Goal: Task Accomplishment & Management: Complete application form

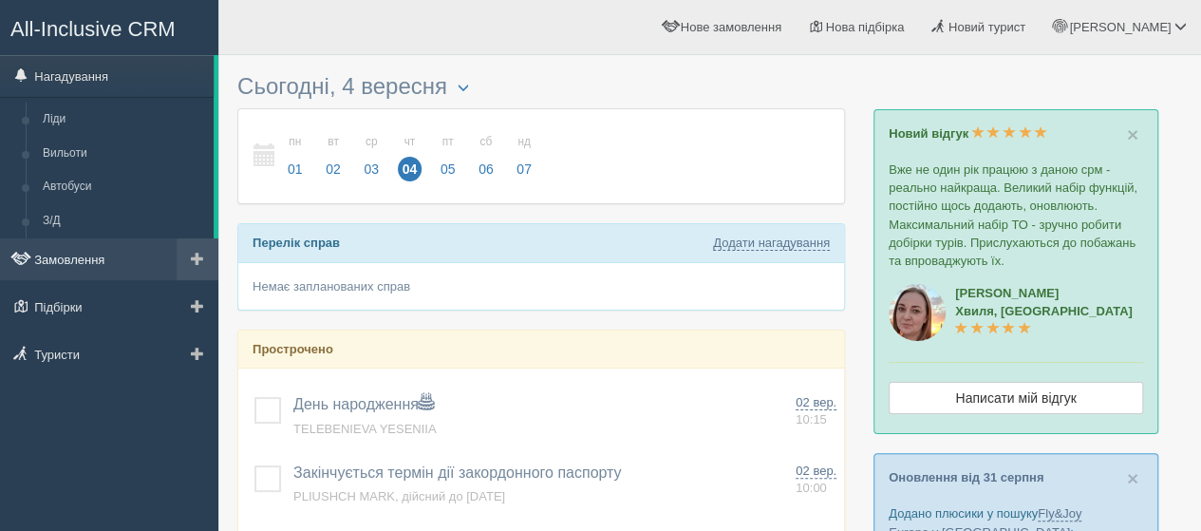
click at [91, 264] on link "Замовлення" at bounding box center [109, 259] width 218 height 42
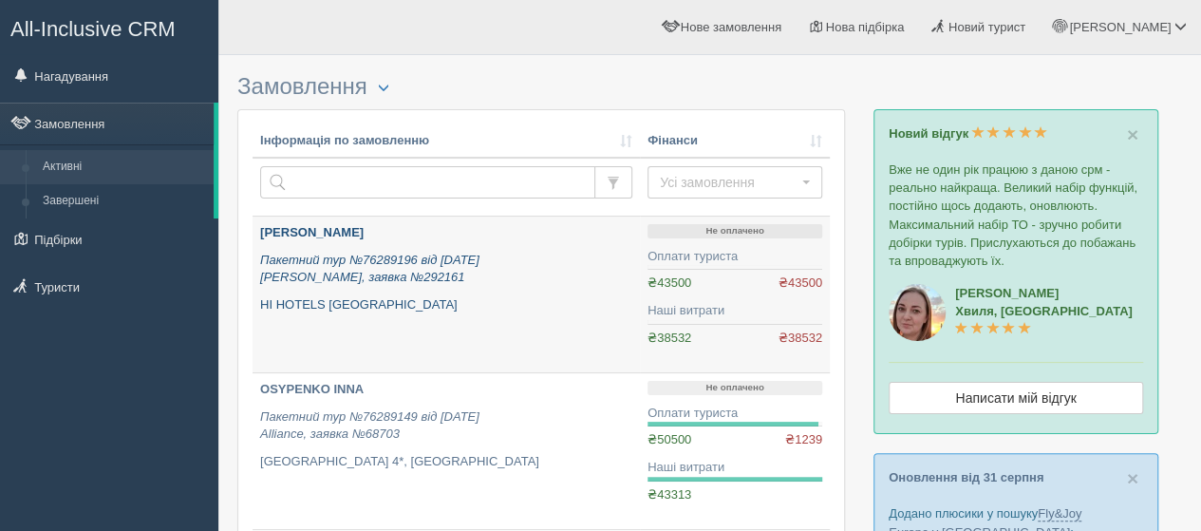
click at [290, 229] on b "[PERSON_NAME]" at bounding box center [311, 232] width 103 height 14
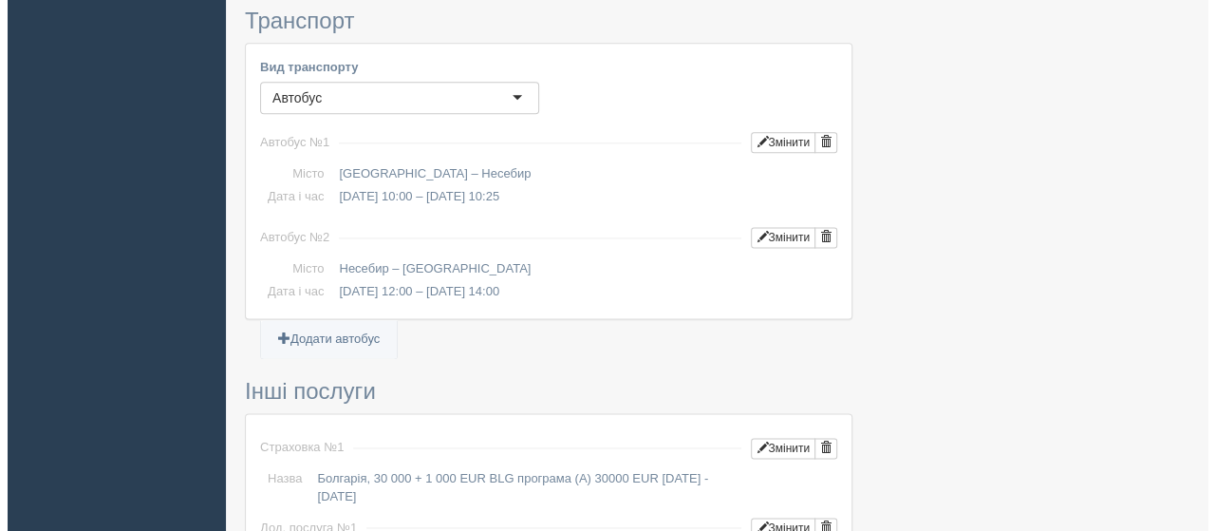
scroll to position [1139, 0]
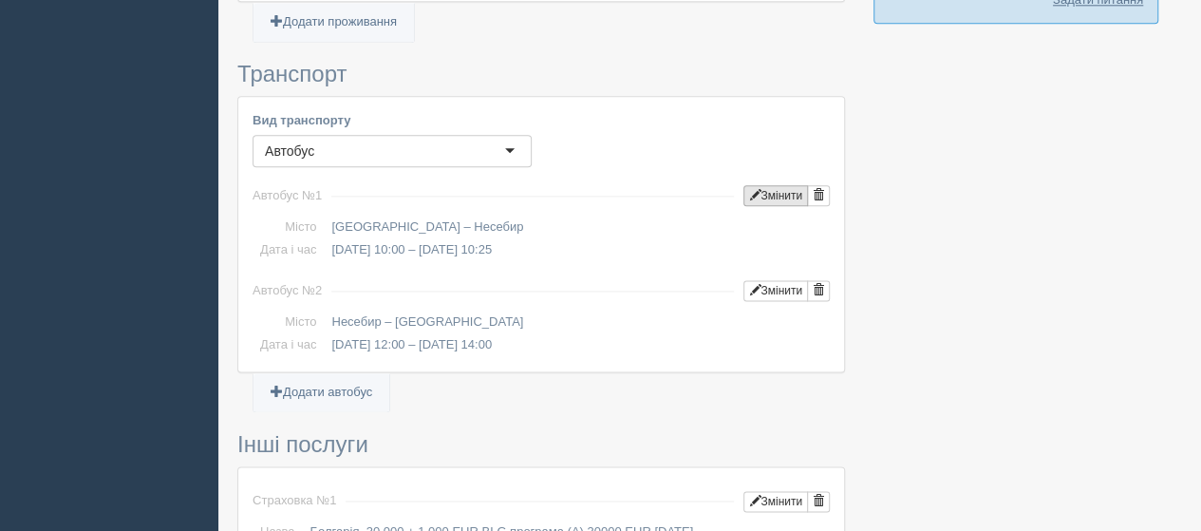
click at [769, 185] on button "Змінити" at bounding box center [775, 195] width 65 height 21
type input "Київ"
type input "Несебир"
type input "10:00"
type input "10:25"
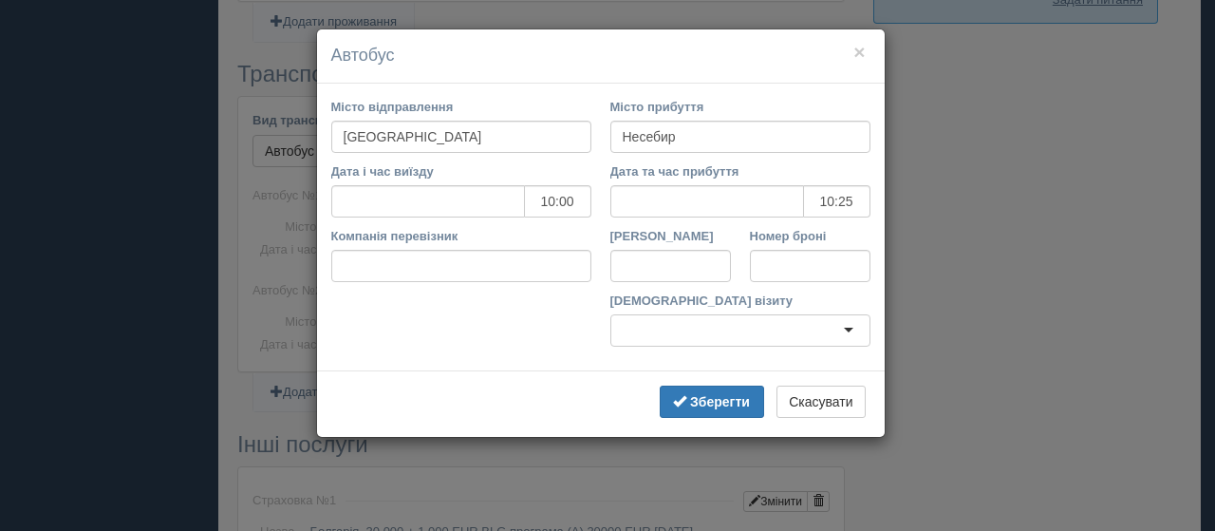
click at [839, 329] on div at bounding box center [741, 330] width 260 height 32
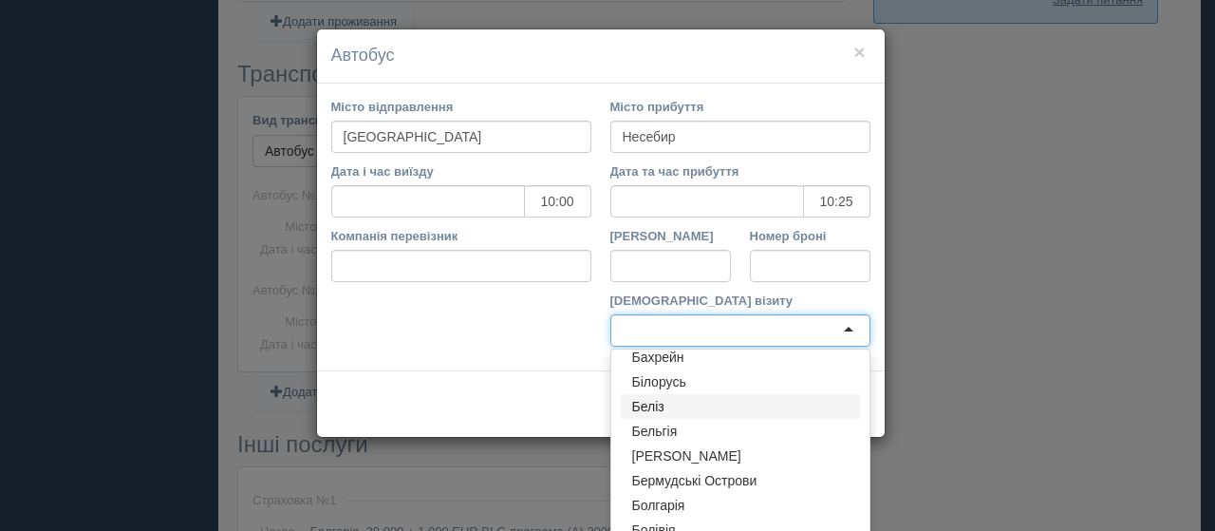
scroll to position [475, 0]
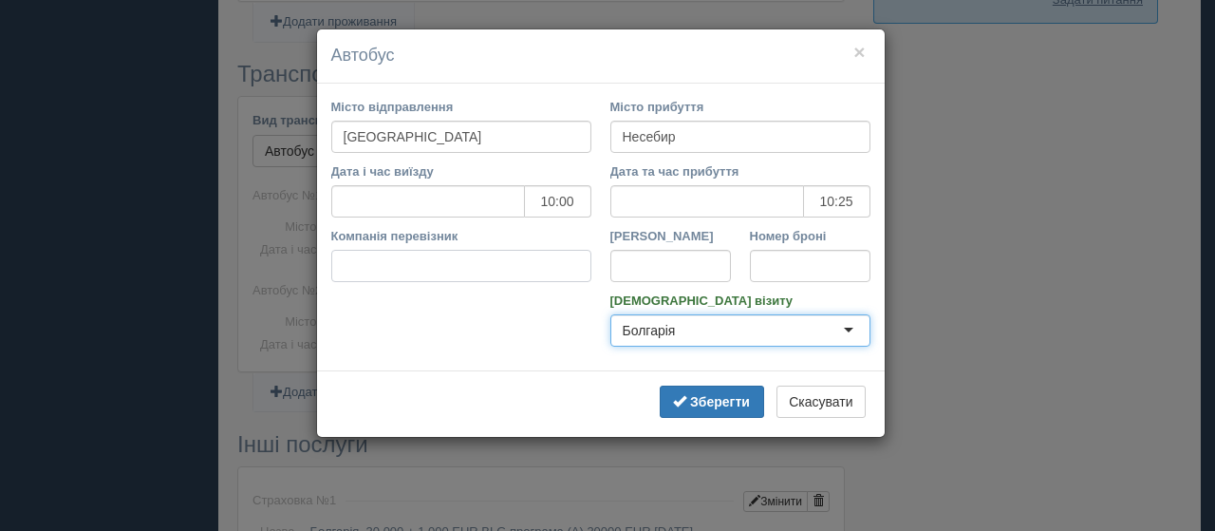
click at [423, 271] on input "Компанія перевізник" at bounding box center [461, 266] width 260 height 32
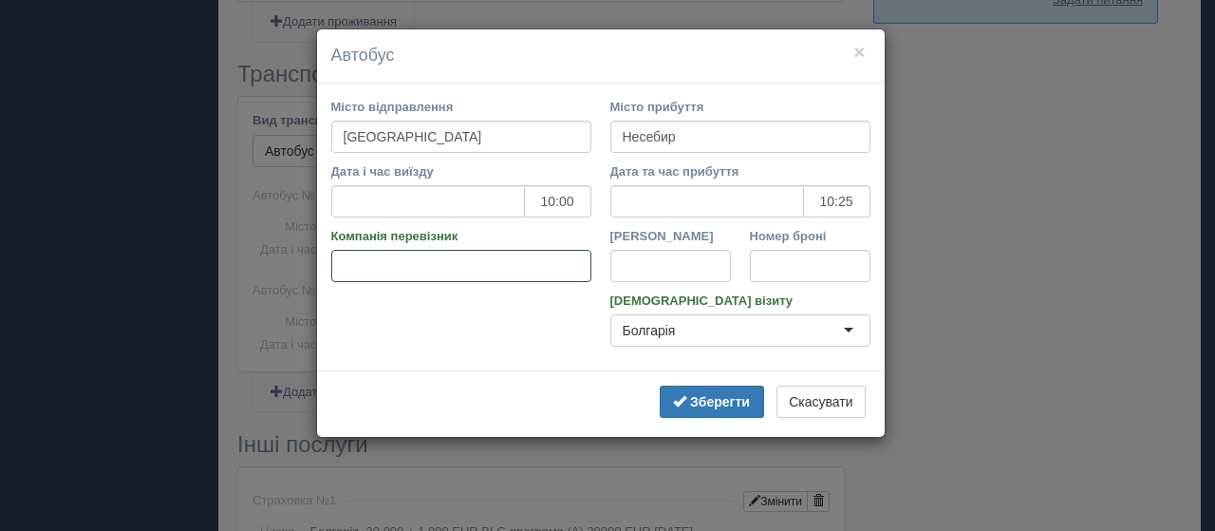
click at [384, 271] on input "Компанія перевізник" at bounding box center [461, 266] width 260 height 32
paste input "Київ - Несебр (через Чернівці) "АЛЬФ ТУРИСТИЧНИЙ ОПЕРАТОР" ТОВ"
type input "Київ - Несебр (через Чернівці) "АЛЬФ ТУРИСТИЧНИЙ ОПЕРАТОР" ТОВ"
click at [790, 267] on input "Номер броні" at bounding box center [810, 266] width 121 height 32
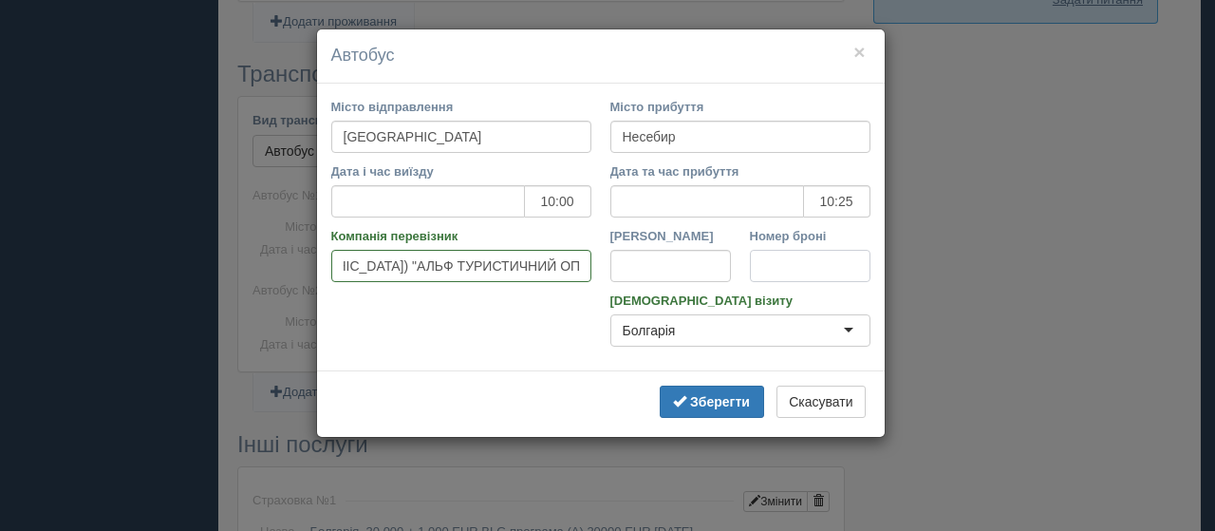
scroll to position [0, 0]
click at [776, 264] on input "Номер броні" at bounding box center [810, 266] width 121 height 32
paste input "292161"
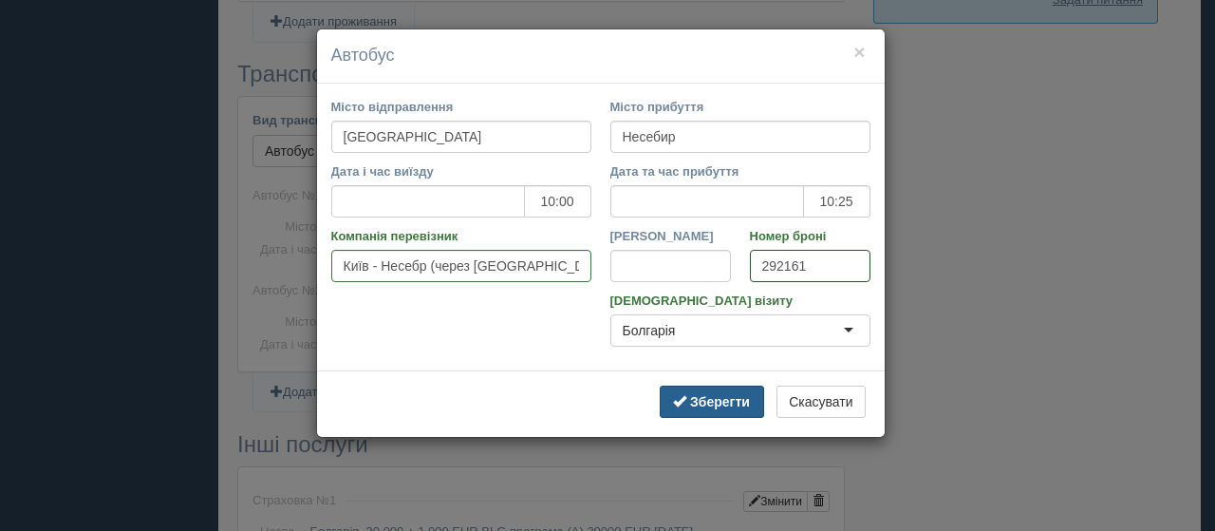
type input "292161"
click at [707, 402] on b "Зберегти" at bounding box center [720, 401] width 60 height 15
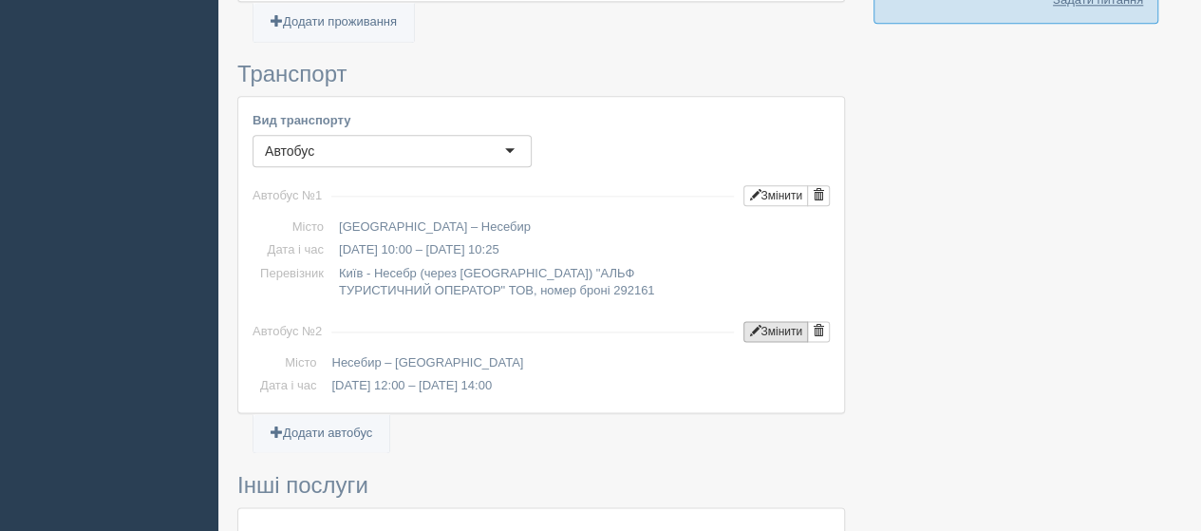
click at [783, 321] on button "Змінити" at bounding box center [775, 331] width 65 height 21
type input "Несебир"
type input "Київ"
type input "12:00"
type input "14:00"
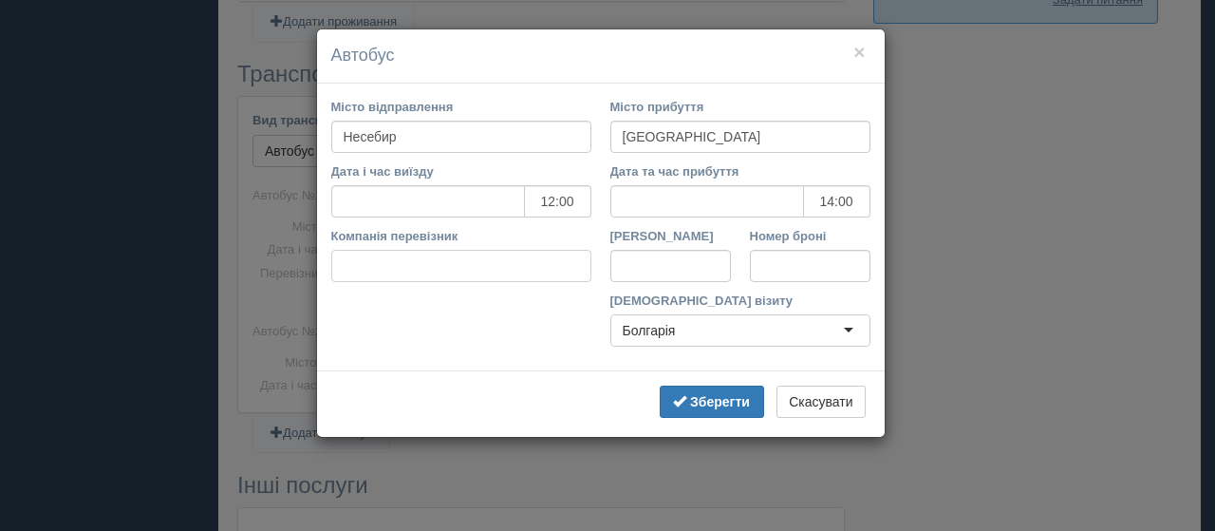
click at [388, 269] on input "Компанія перевізник" at bounding box center [461, 266] width 260 height 32
paste input "Несебр - Київ (через Чернівці) "АЛЬФ ТУРИСТИЧНИЙ ОПЕРАТОР" ТОВ"
type input "Несебр - Київ (через Чернівці) "АЛЬФ ТУРИСТИЧНИЙ ОПЕРАТОР" ТОВ"
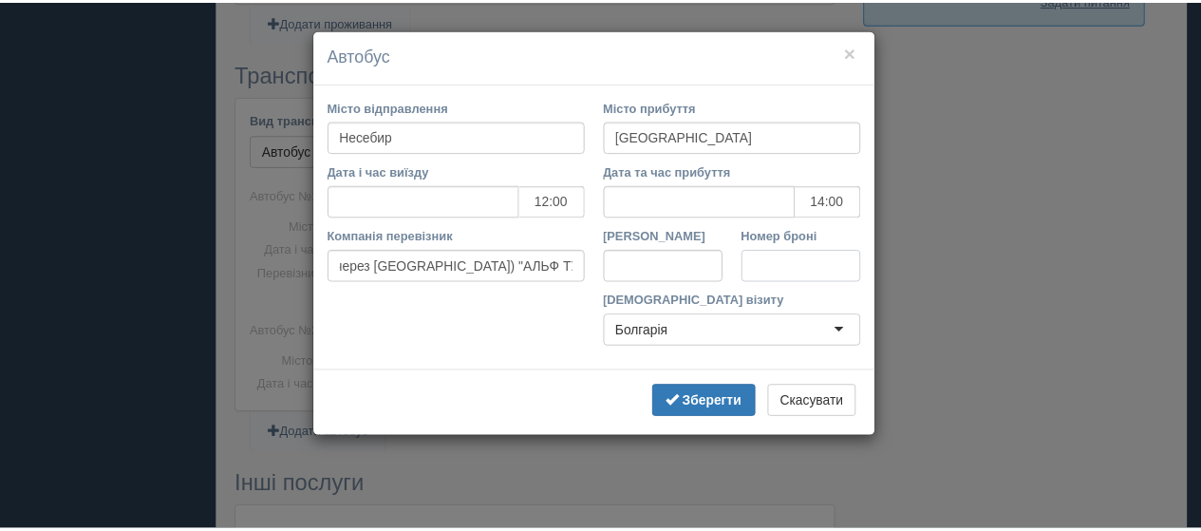
scroll to position [0, 0]
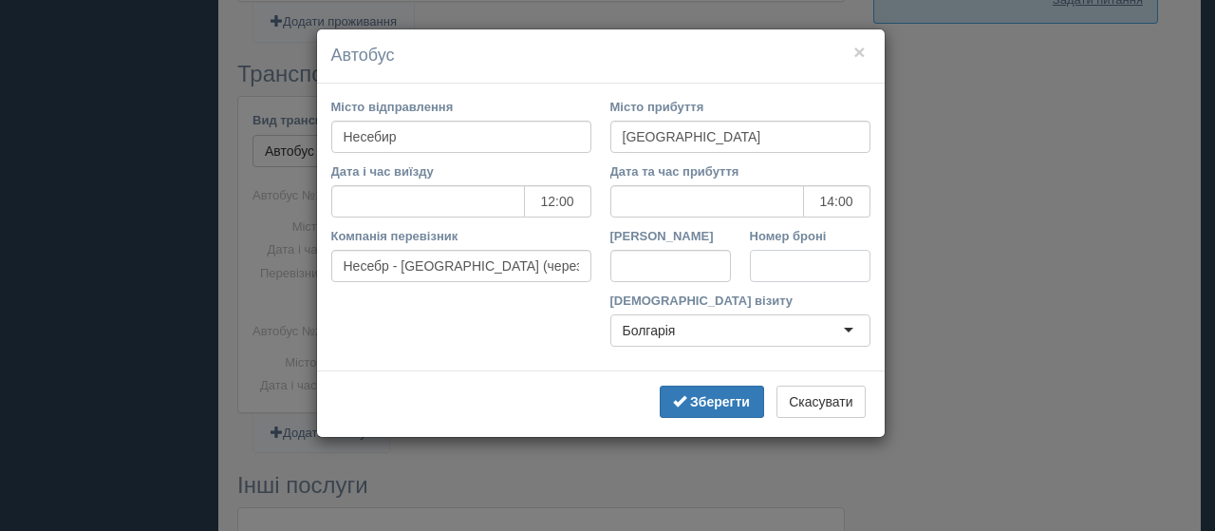
click at [784, 261] on input "Номер броні" at bounding box center [810, 266] width 121 height 32
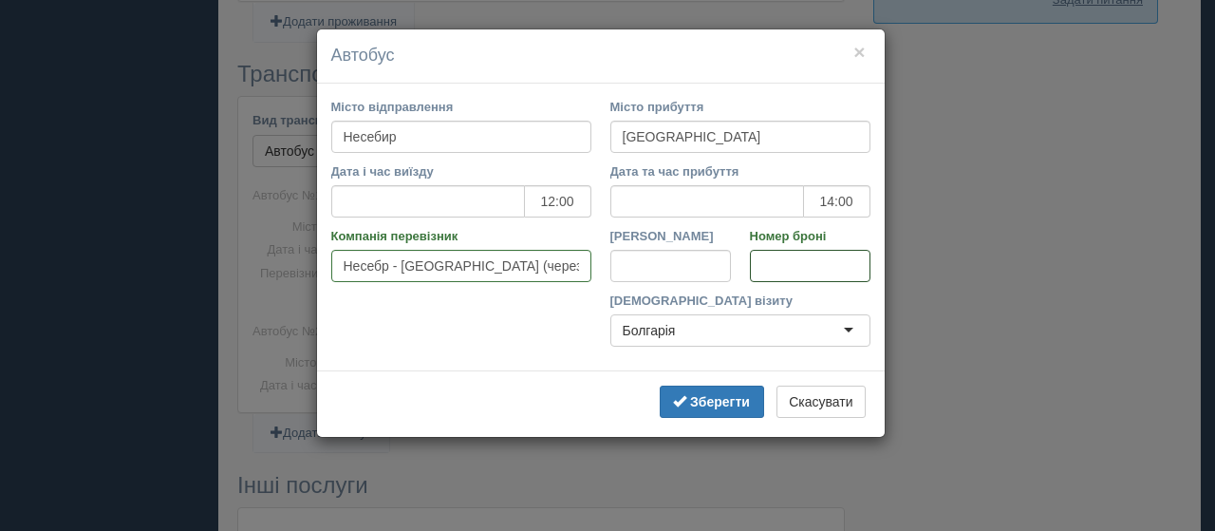
click at [779, 265] on input "Номер броні" at bounding box center [810, 266] width 121 height 32
paste input "292161"
type input "292161"
click at [708, 402] on b "Зберегти" at bounding box center [720, 401] width 60 height 15
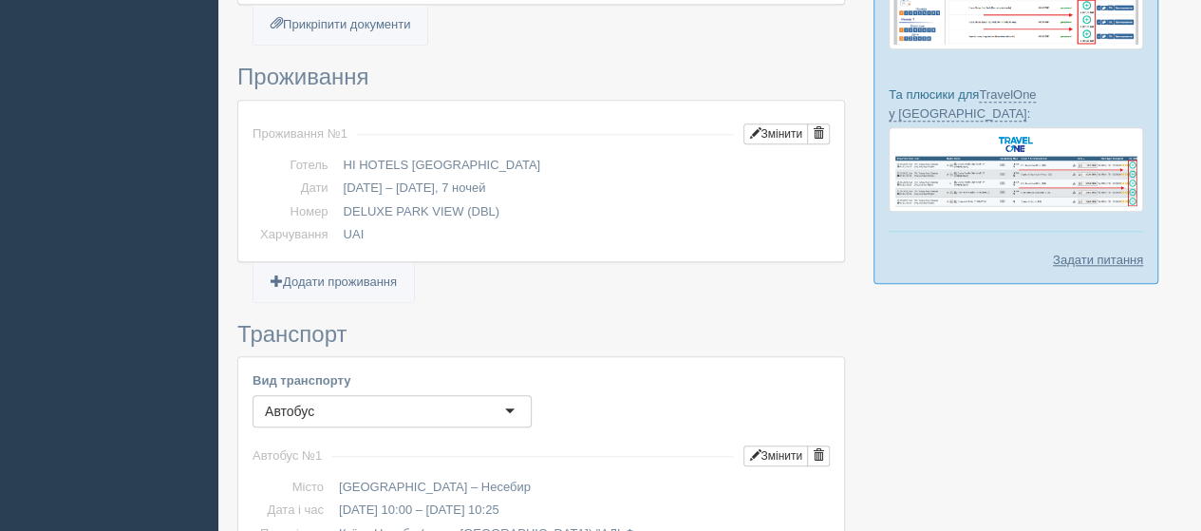
scroll to position [855, 0]
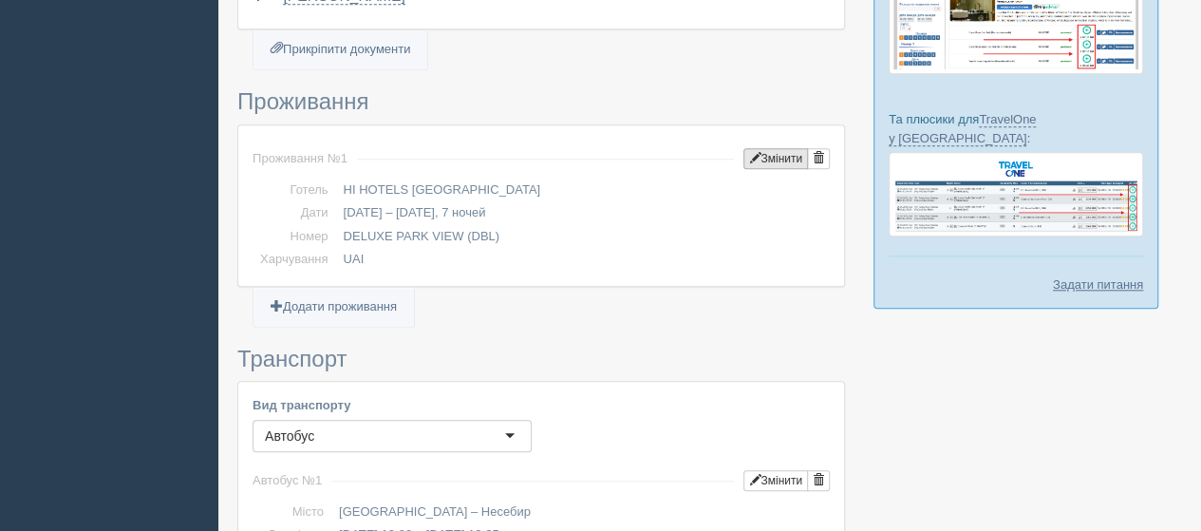
click at [777, 148] on button "Змінити" at bounding box center [775, 158] width 65 height 21
type input "7"
type input "20.09.2025"
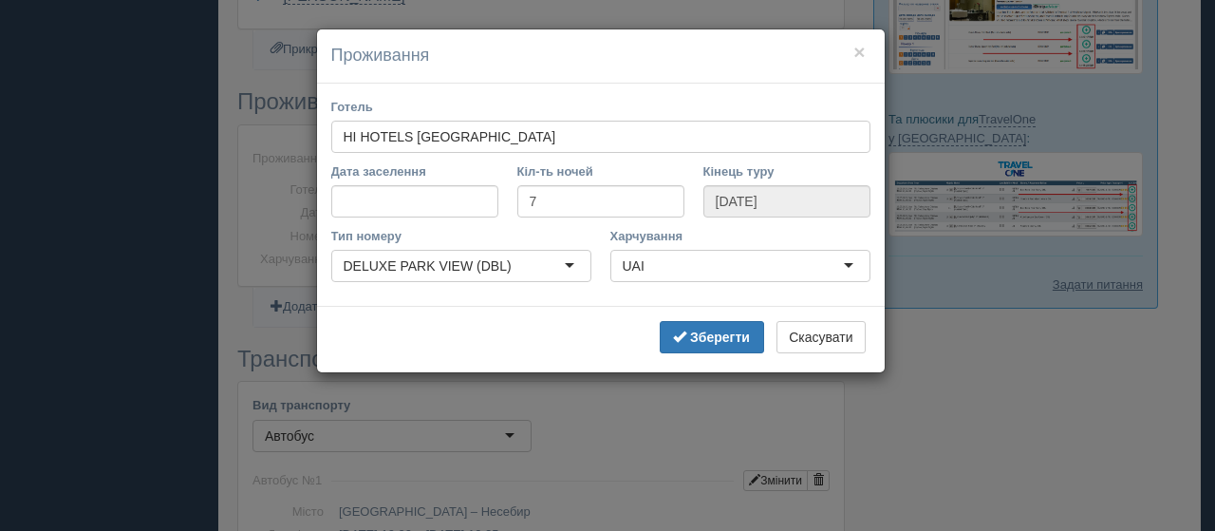
click at [576, 128] on div "HI HOTELS IMPERIAL RESORT" at bounding box center [600, 137] width 539 height 32
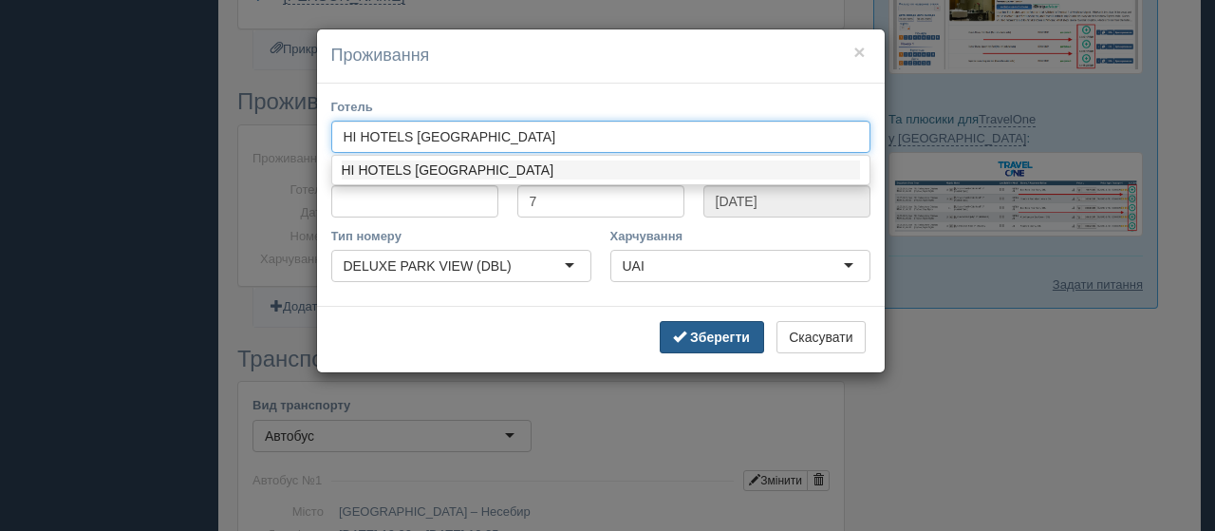
click at [703, 338] on b "Зберегти" at bounding box center [720, 336] width 60 height 15
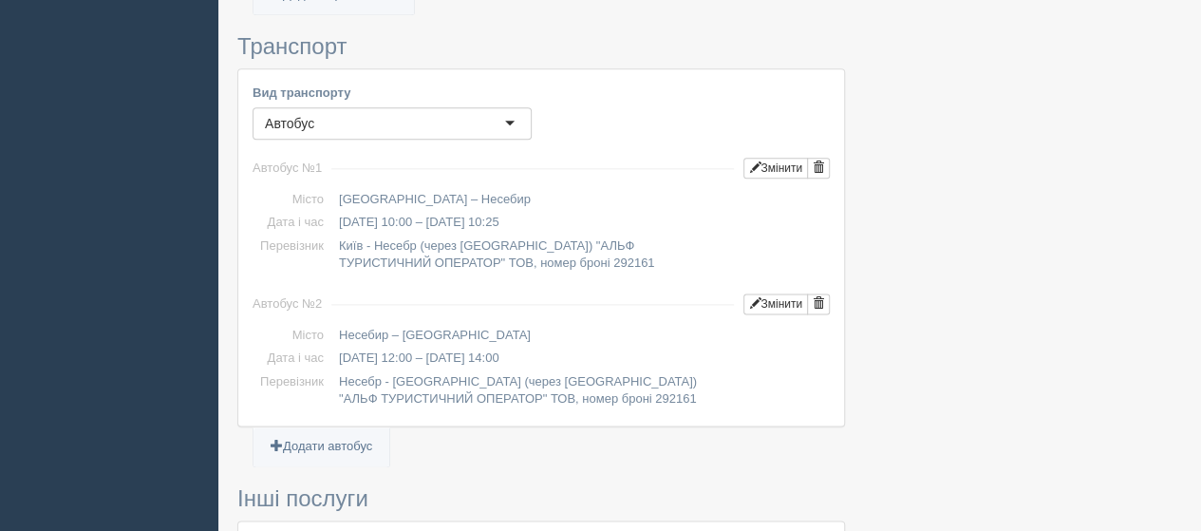
scroll to position [1044, 0]
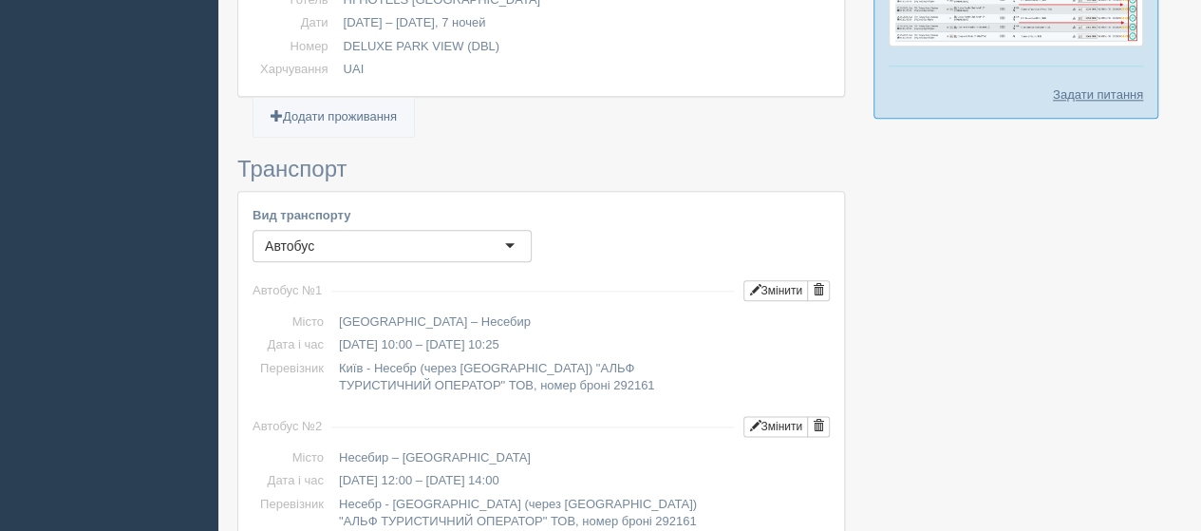
click at [473, 230] on div "Автобус" at bounding box center [392, 246] width 279 height 32
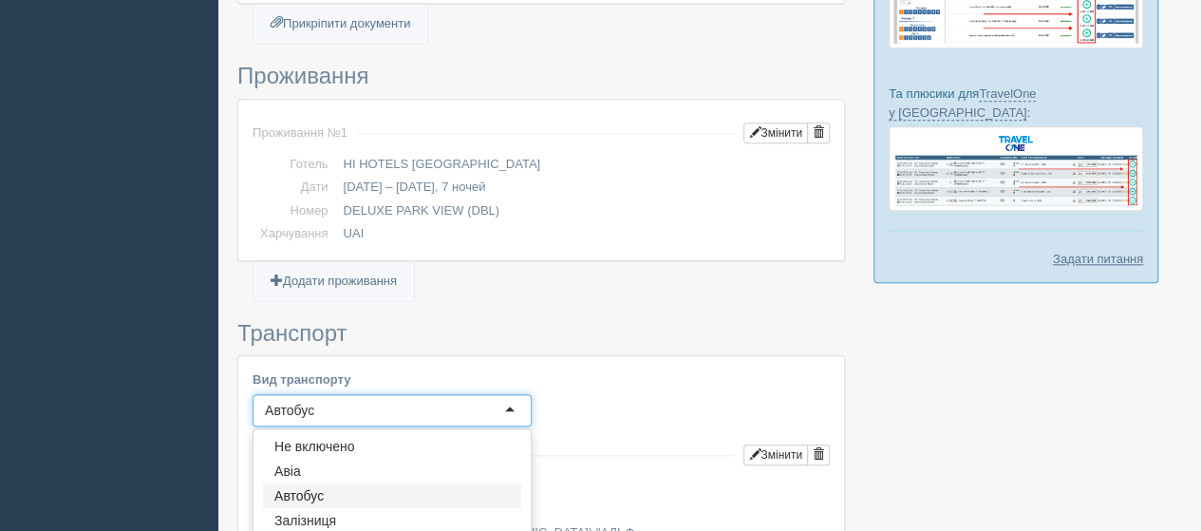
scroll to position [855, 0]
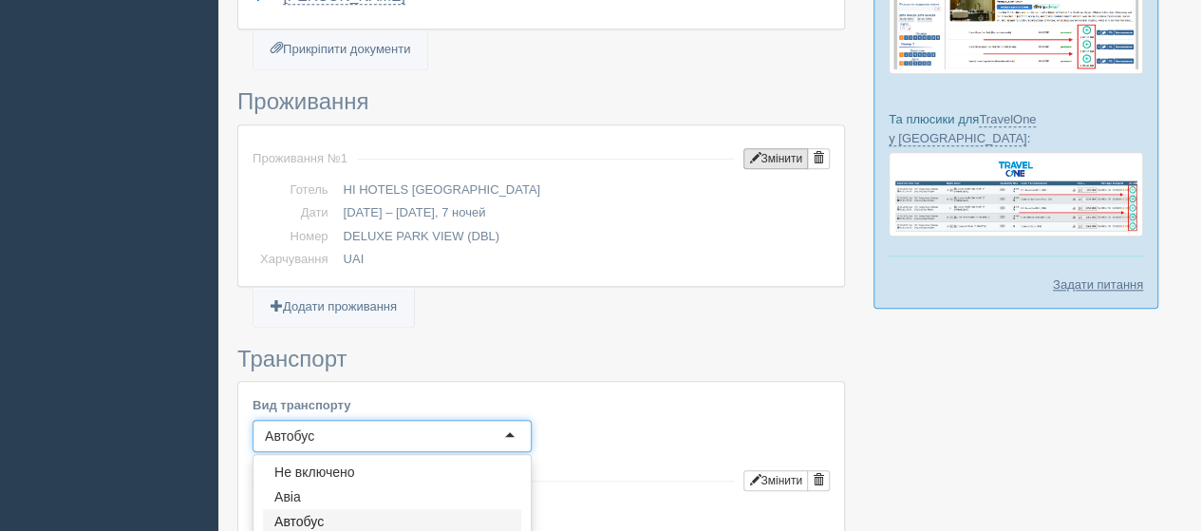
click at [781, 148] on button "Змінити" at bounding box center [775, 158] width 65 height 21
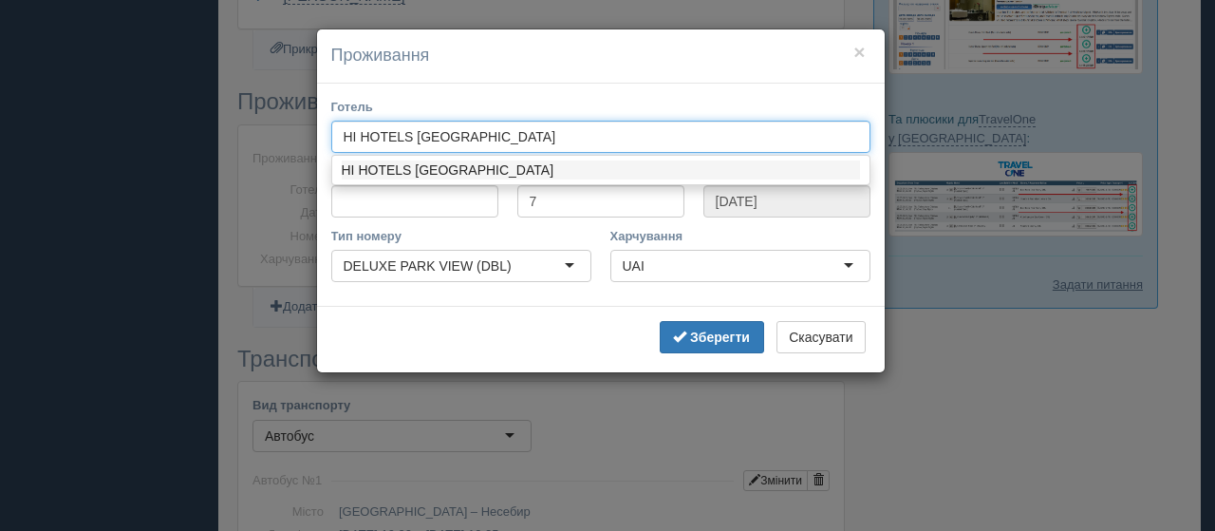
click at [583, 140] on div "HI HOTELS IMPERIAL RESORT" at bounding box center [600, 137] width 539 height 32
click at [862, 43] on button "×" at bounding box center [859, 52] width 11 height 20
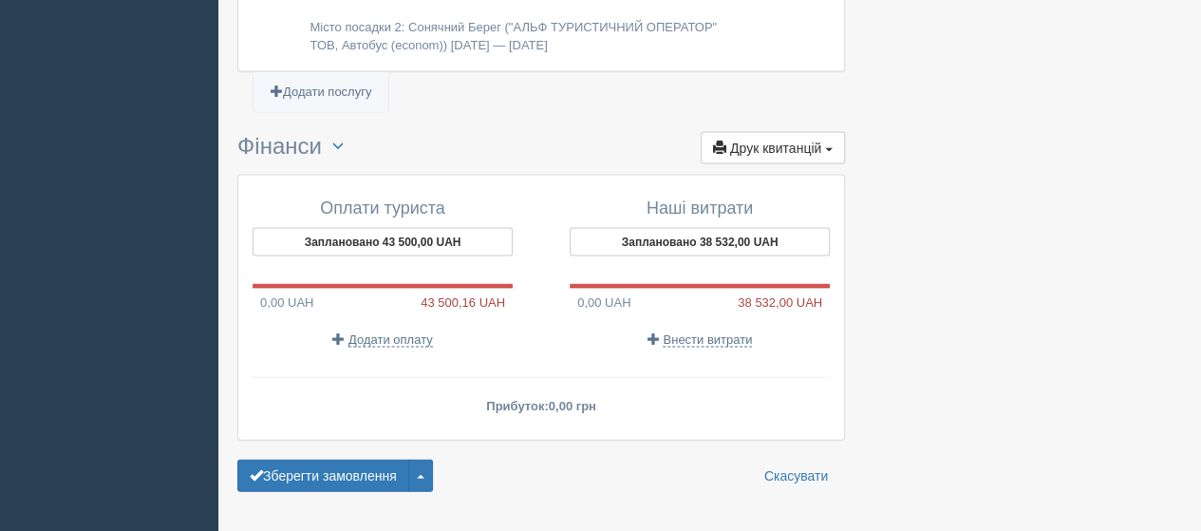
scroll to position [1886, 0]
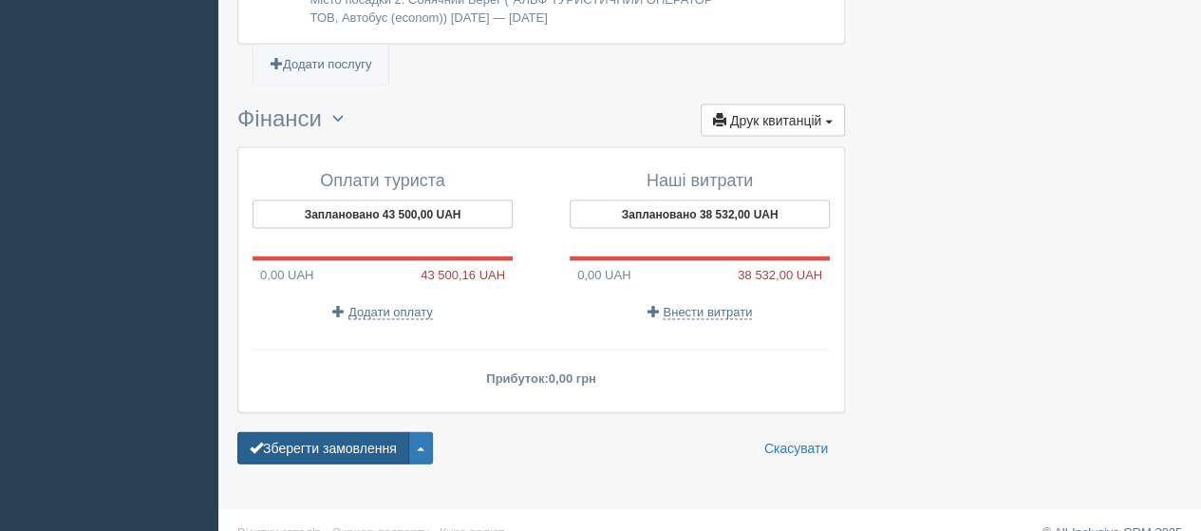
click at [357, 432] on button "Зберегти замовлення" at bounding box center [323, 448] width 172 height 32
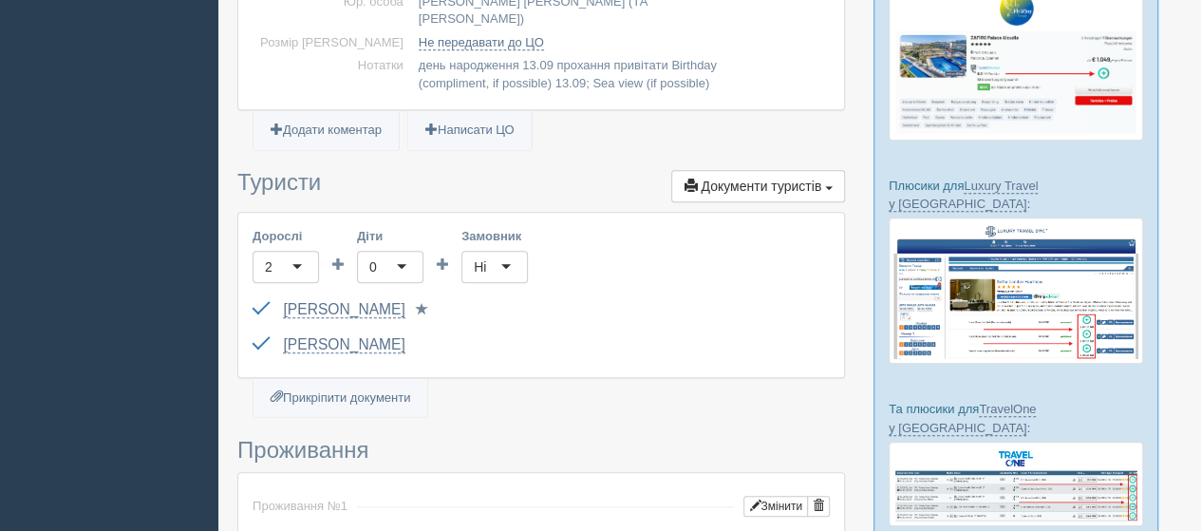
scroll to position [570, 0]
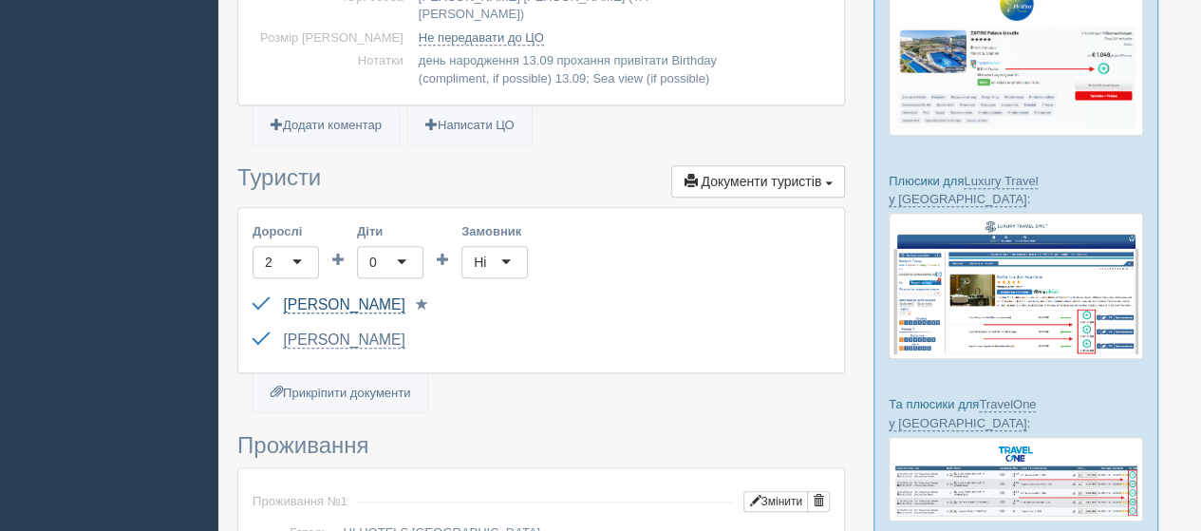
click at [405, 296] on link "ЯКИМЕНКО ВІКТОР ФЕДОРОВИЧ" at bounding box center [344, 304] width 122 height 17
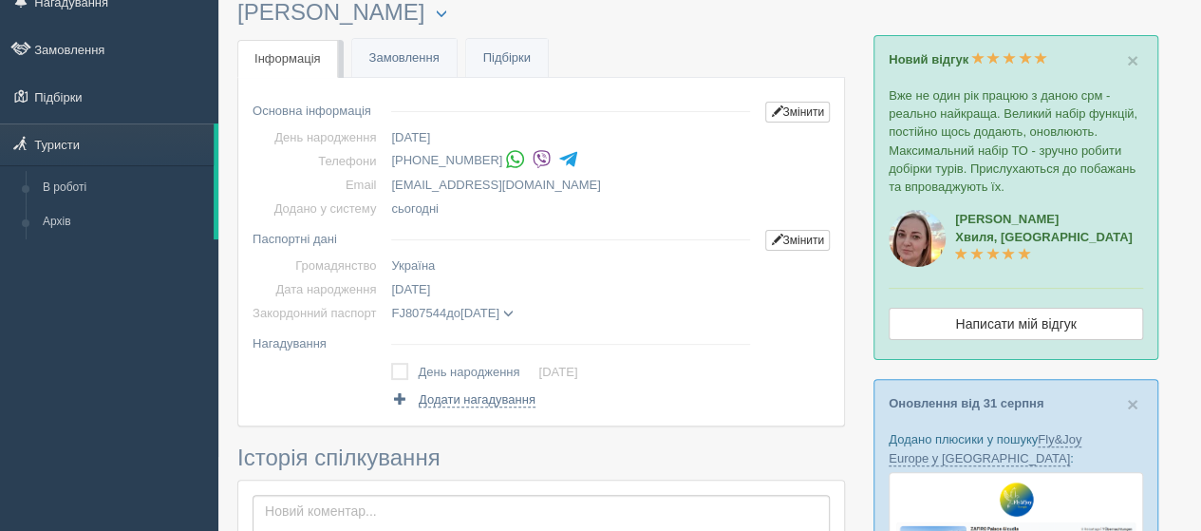
scroll to position [49, 0]
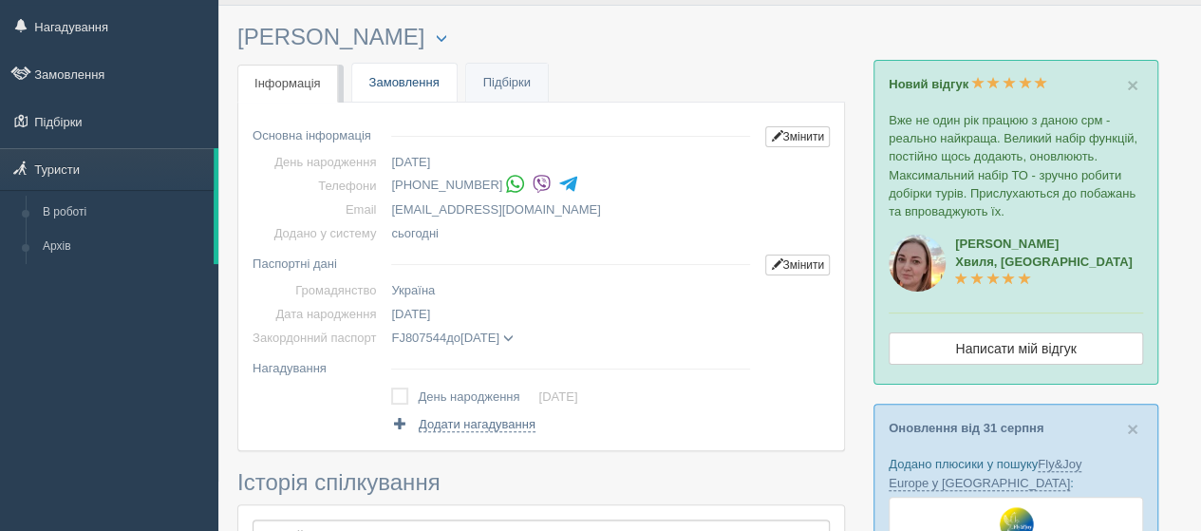
click at [381, 79] on link "Замовлення" at bounding box center [404, 83] width 104 height 39
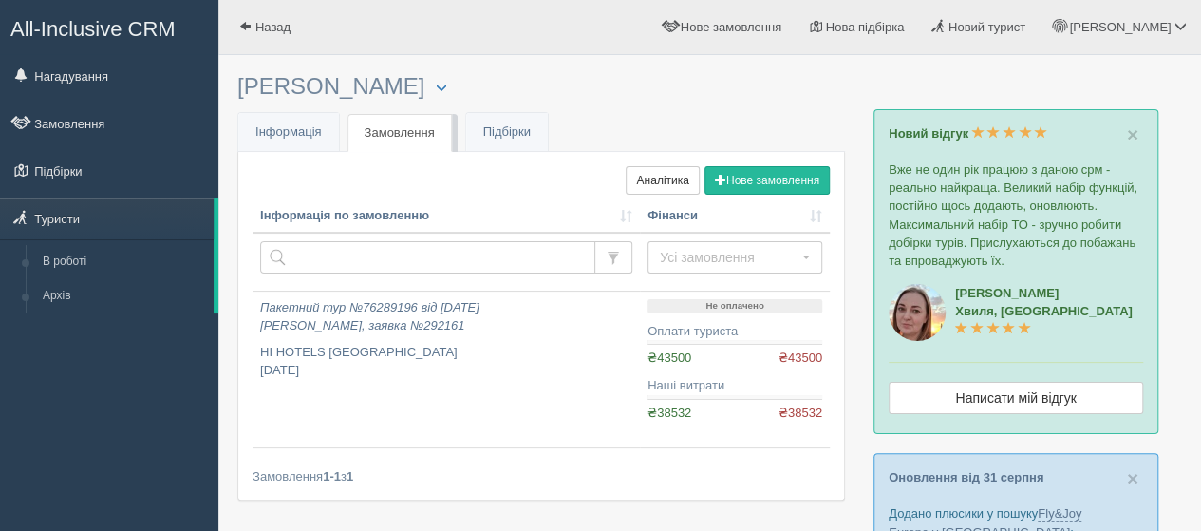
scroll to position [95, 0]
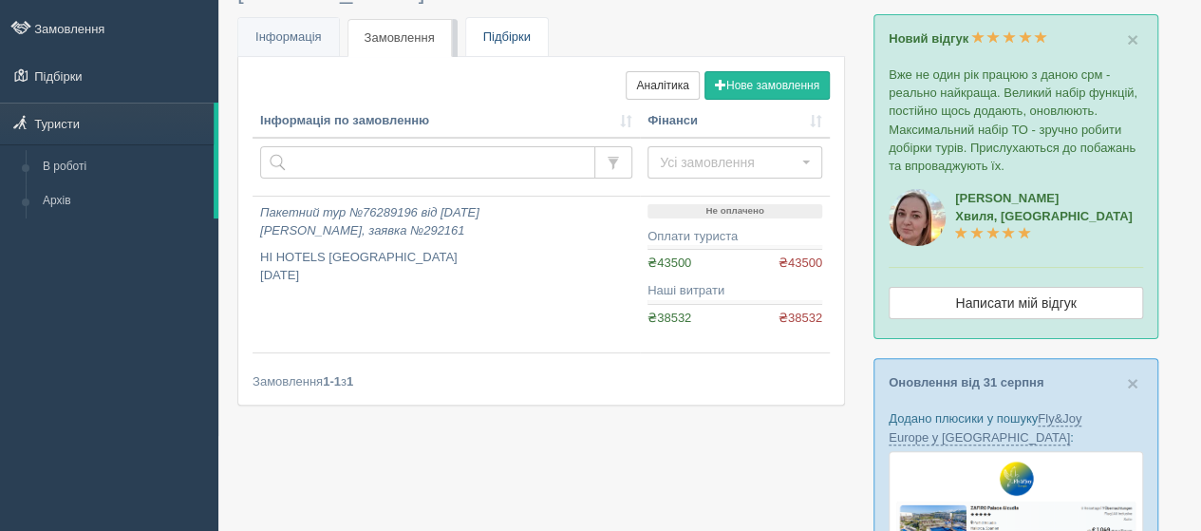
click at [519, 33] on link "Підбірки" at bounding box center [507, 37] width 82 height 39
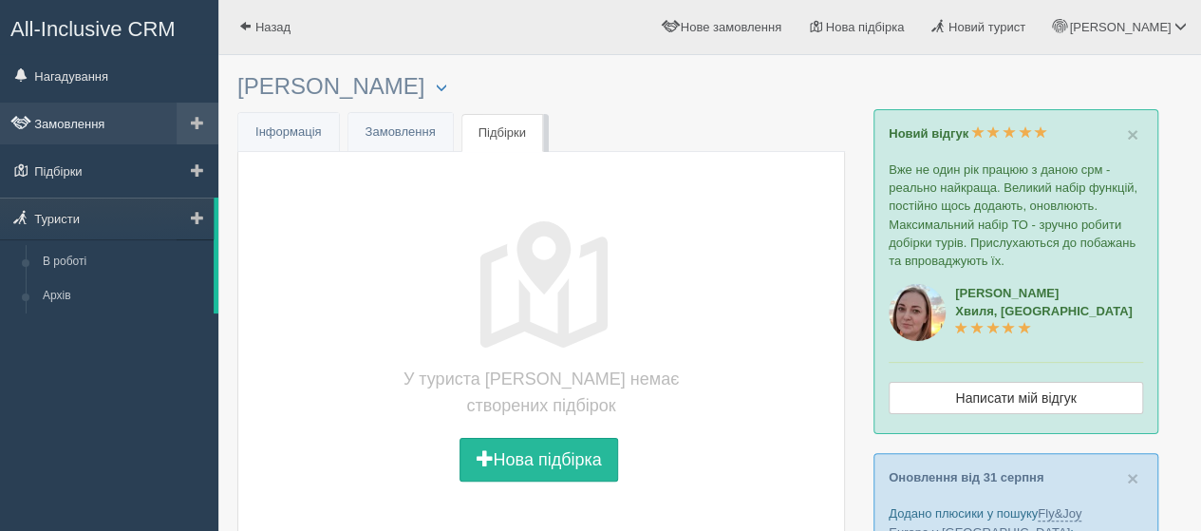
click at [89, 123] on link "Замовлення" at bounding box center [109, 124] width 218 height 42
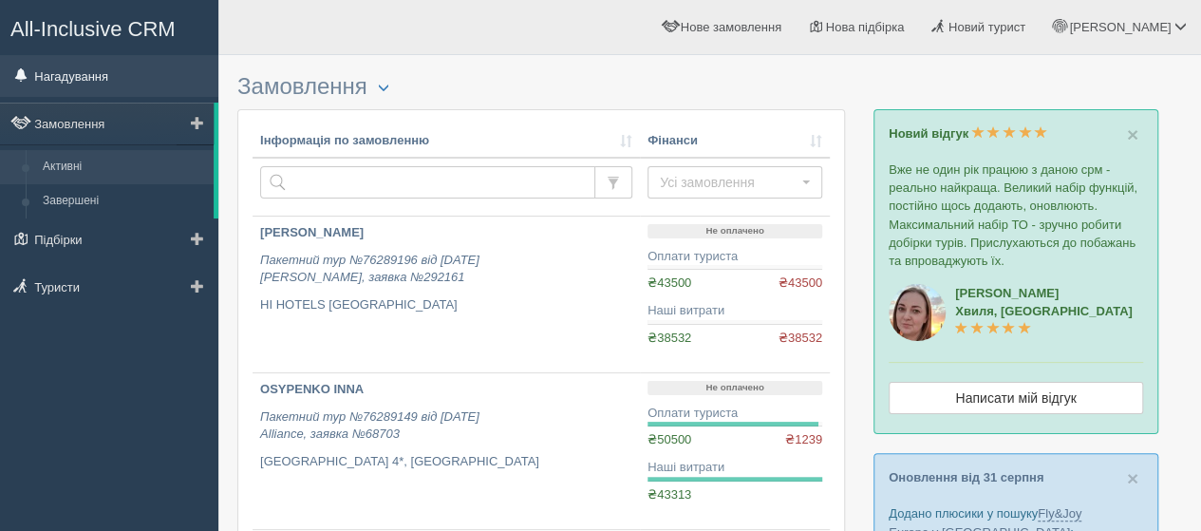
click at [78, 75] on link "Нагадування" at bounding box center [109, 76] width 218 height 42
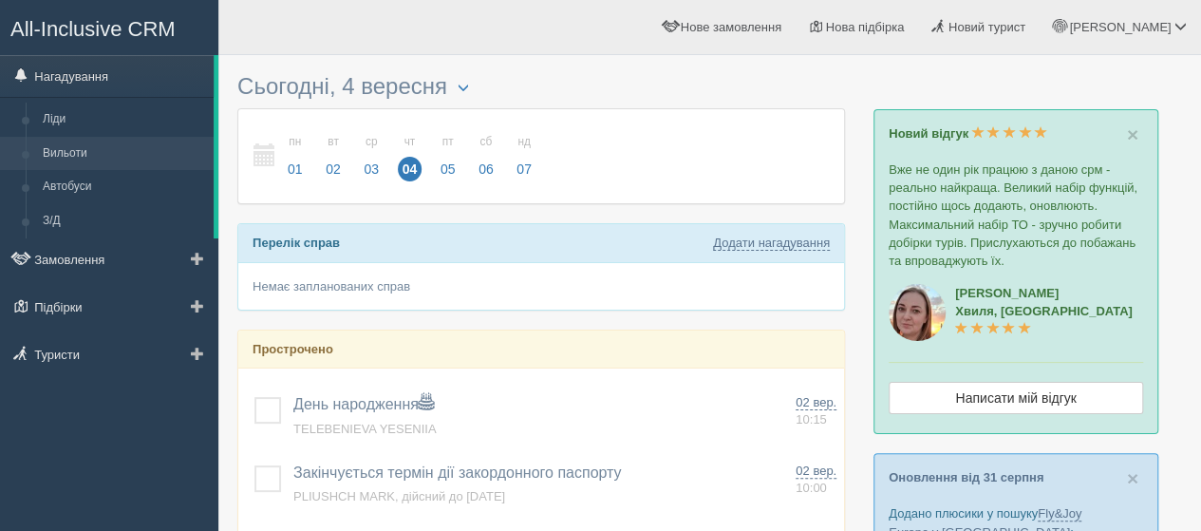
click at [91, 152] on link "Вильоти" at bounding box center [123, 154] width 179 height 34
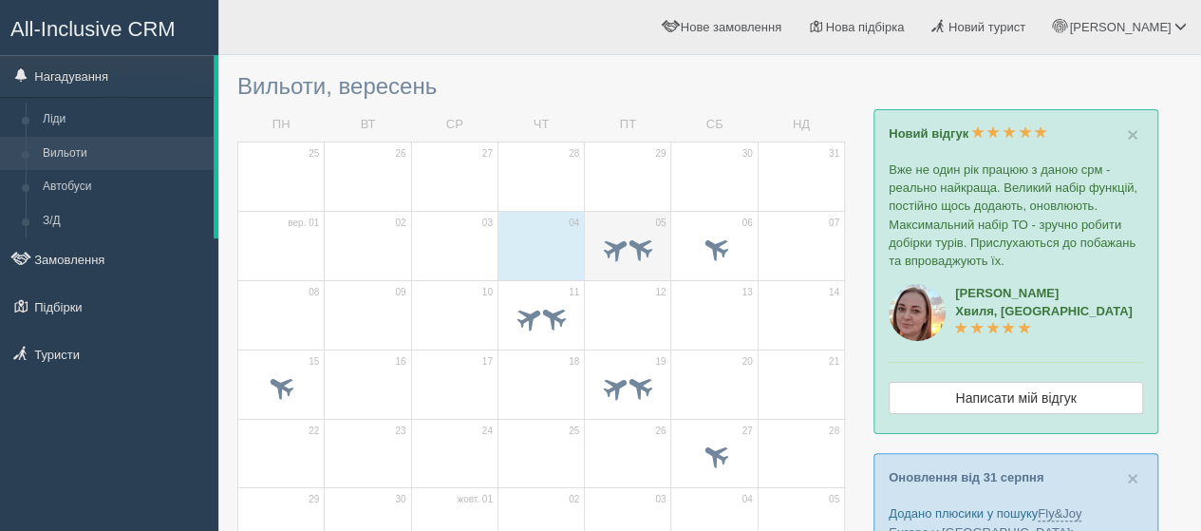
click at [619, 217] on td "05" at bounding box center [628, 245] width 86 height 69
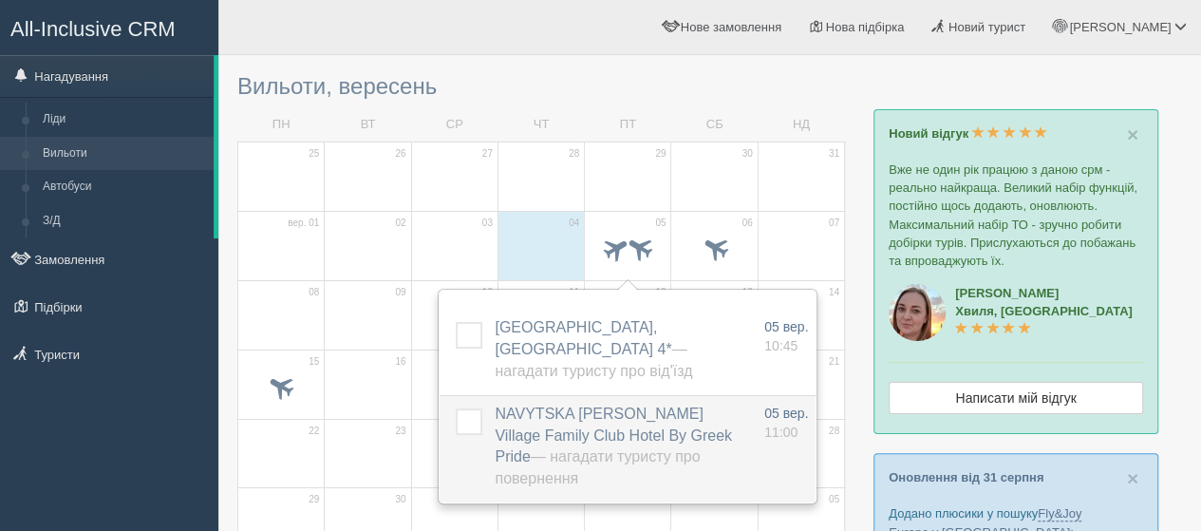
click at [600, 405] on span "NAVYTSKA OLENA, Palma Village Family Club Hotel By Greek Pride — Нагадати турис…" at bounding box center [613, 446] width 237 height 82
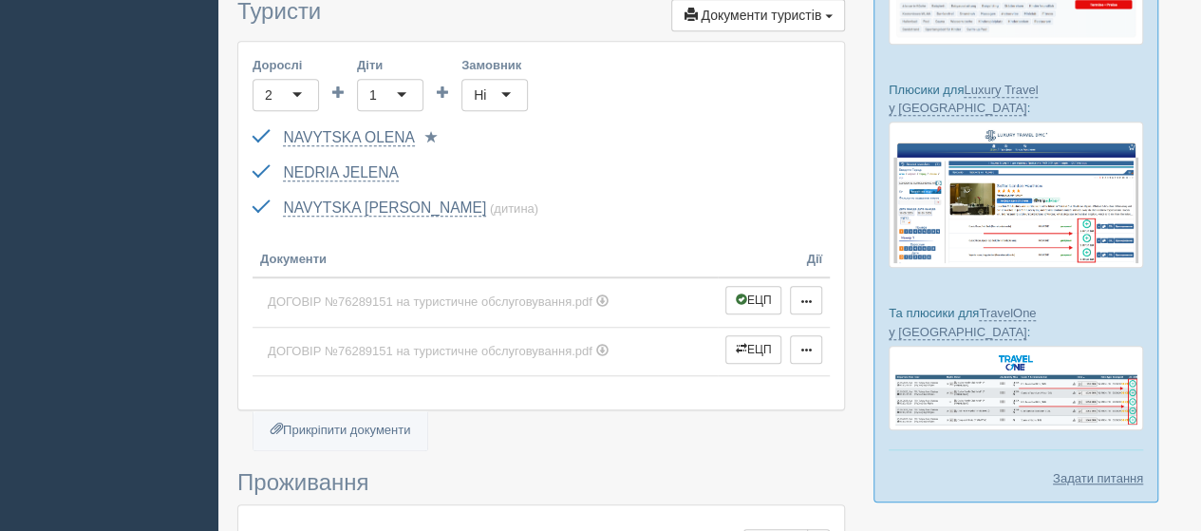
scroll to position [665, 0]
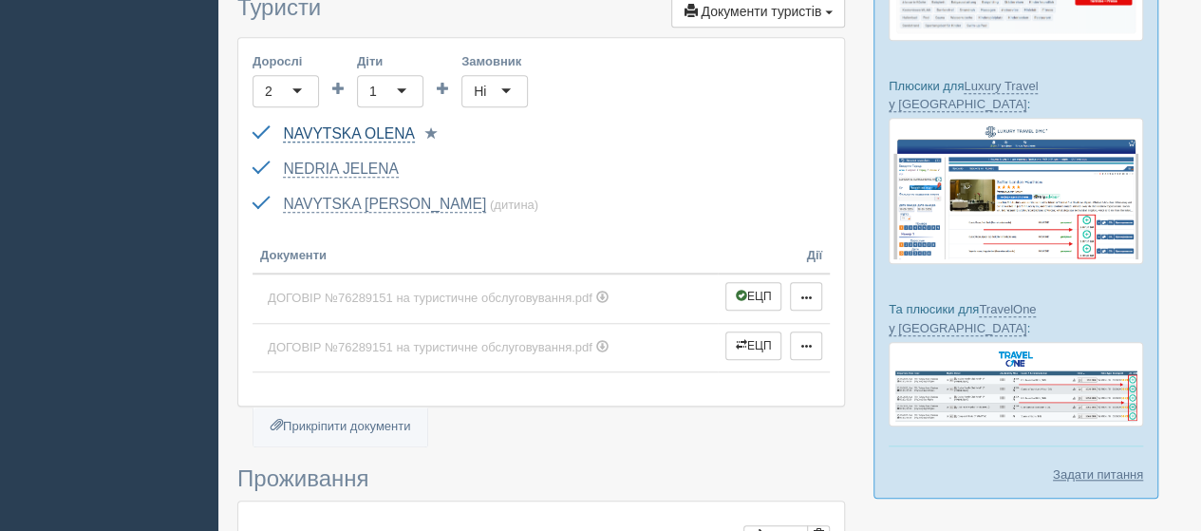
click at [355, 125] on link "NAVYTSKA OLENA" at bounding box center [348, 133] width 131 height 17
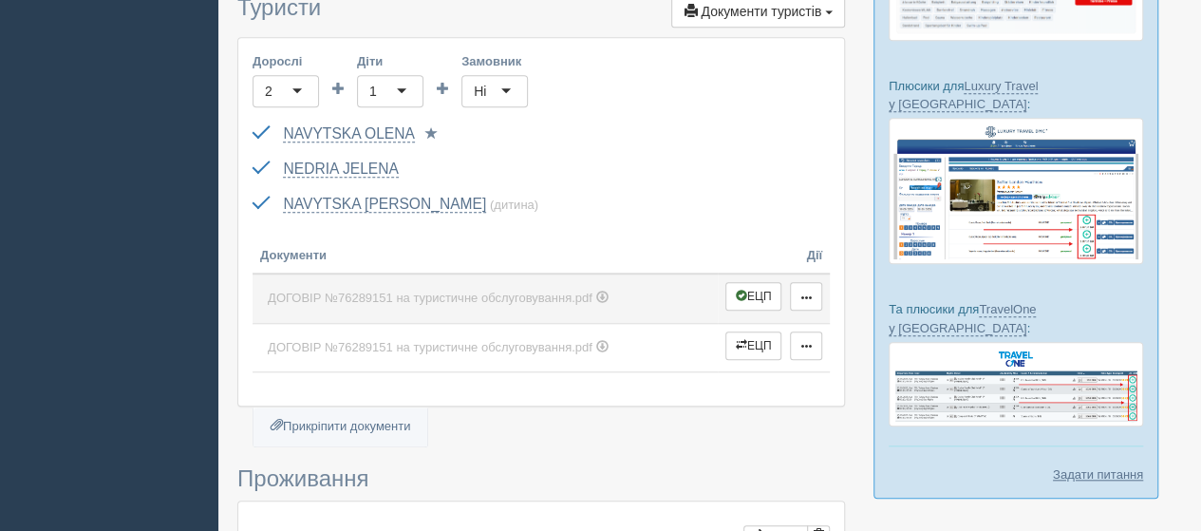
scroll to position [950, 0]
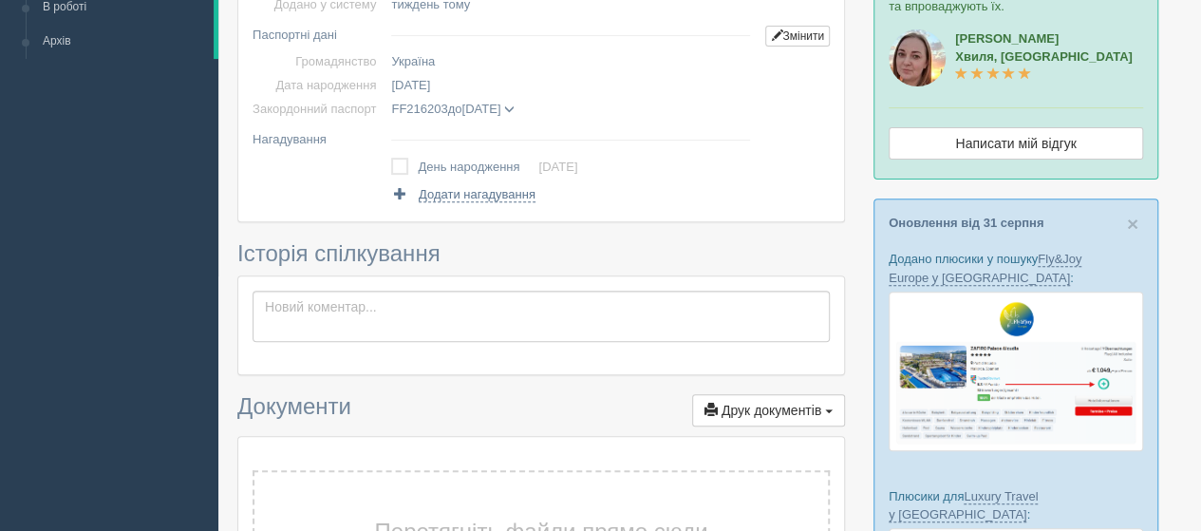
scroll to position [285, 0]
